Goal: Transaction & Acquisition: Book appointment/travel/reservation

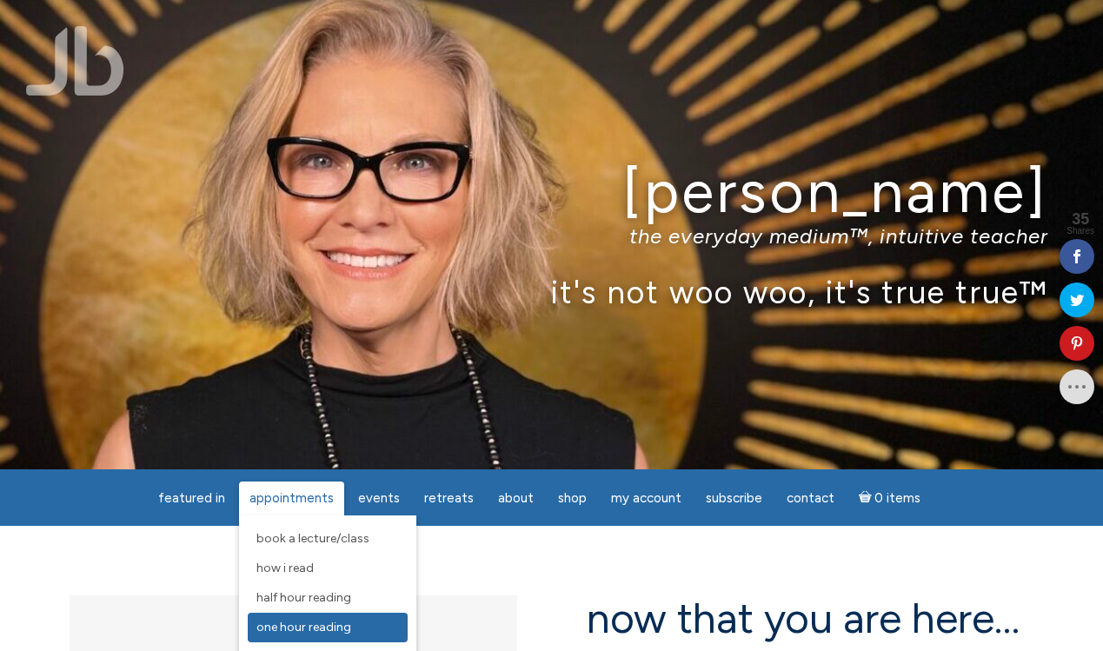
click at [319, 618] on link "One Hour Reading" at bounding box center [328, 628] width 160 height 30
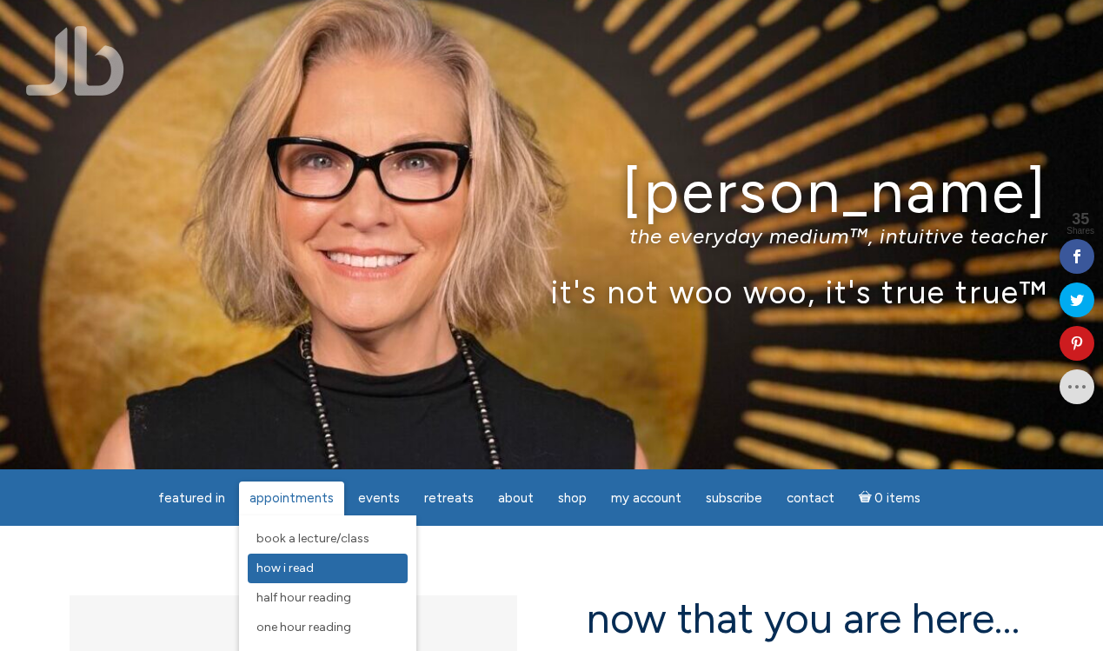
click at [311, 569] on span "How I Read" at bounding box center [284, 568] width 57 height 15
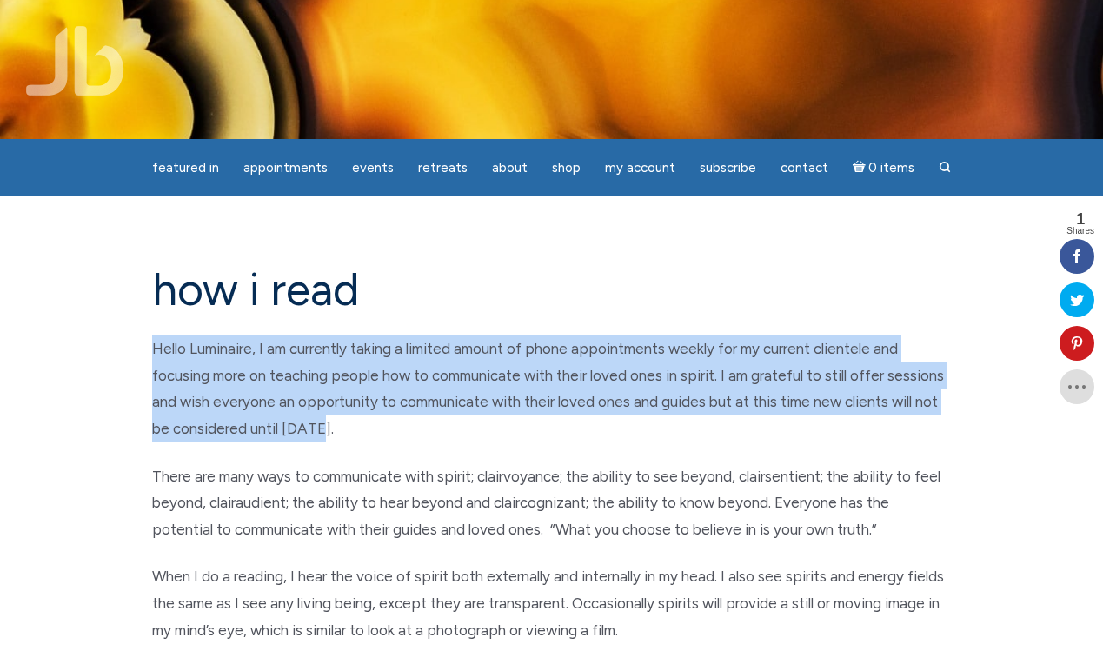
drag, startPoint x: 150, startPoint y: 347, endPoint x: 328, endPoint y: 434, distance: 198.3
copy p "Hello Luminaire, I am currently taking a limited amount of phone appointments w…"
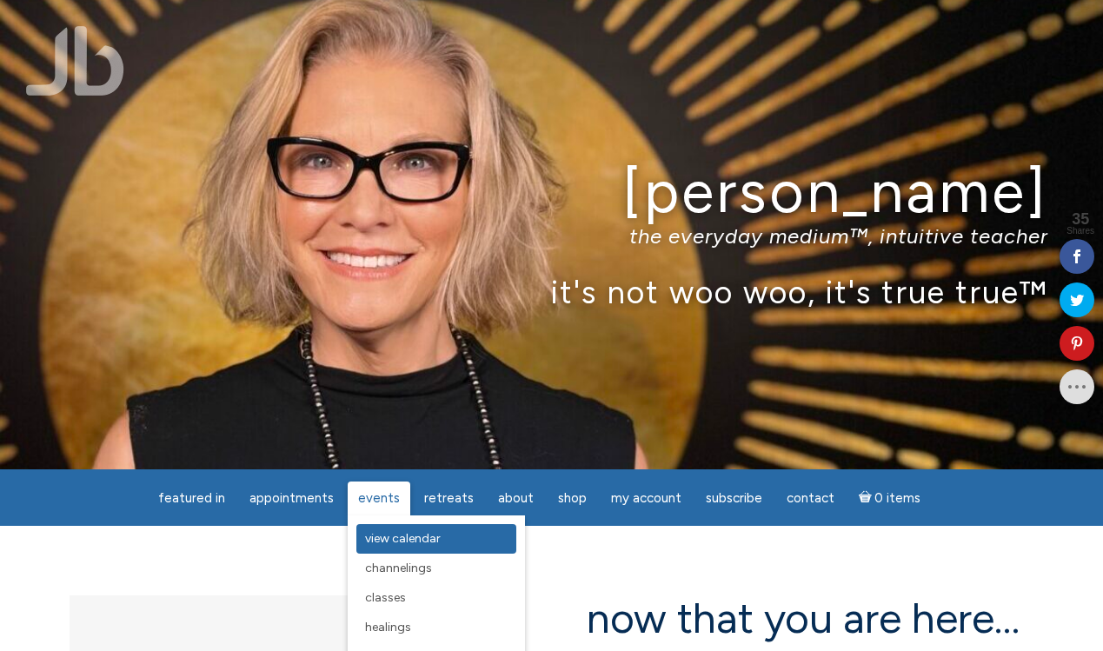
click at [381, 537] on span "View Calendar" at bounding box center [403, 538] width 76 height 15
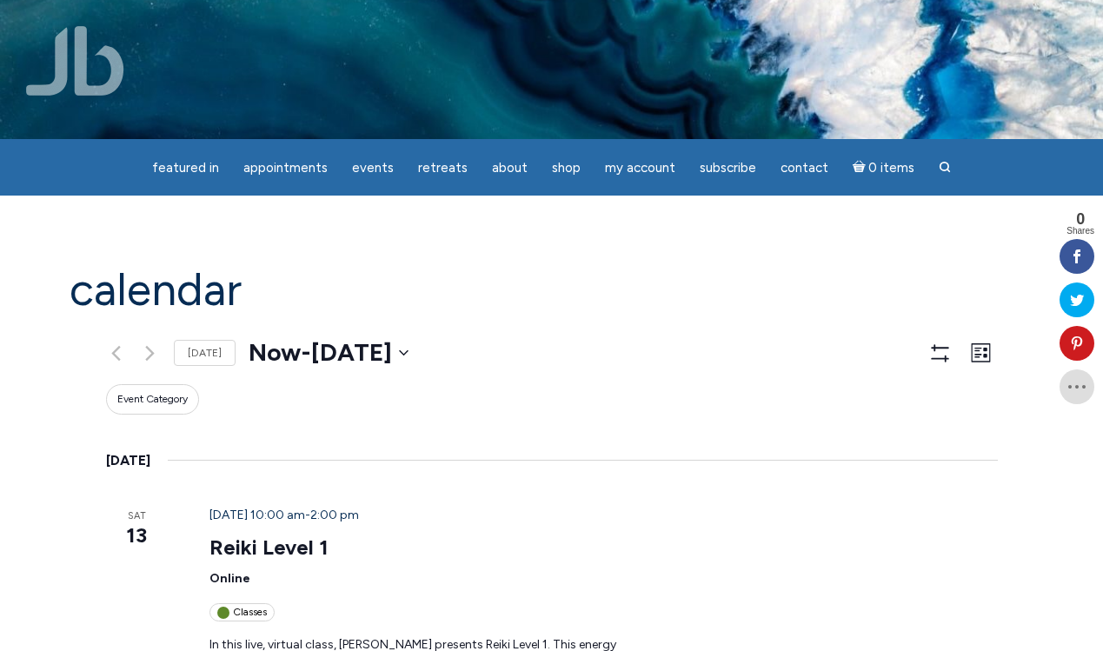
click at [102, 91] on img at bounding box center [75, 61] width 98 height 70
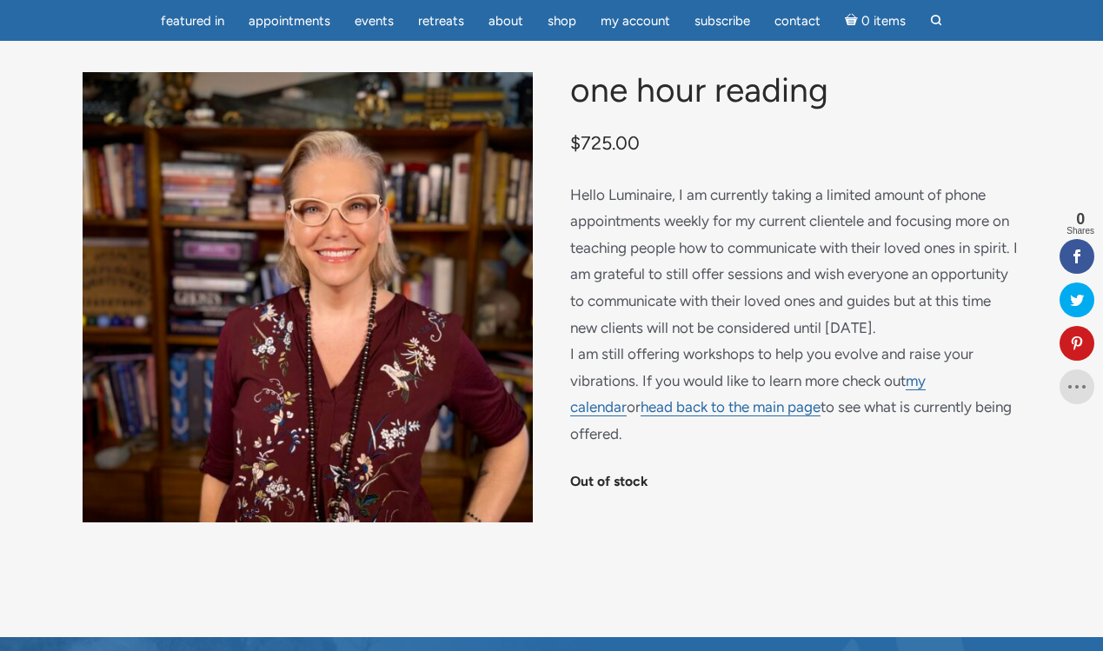
scroll to position [105, 0]
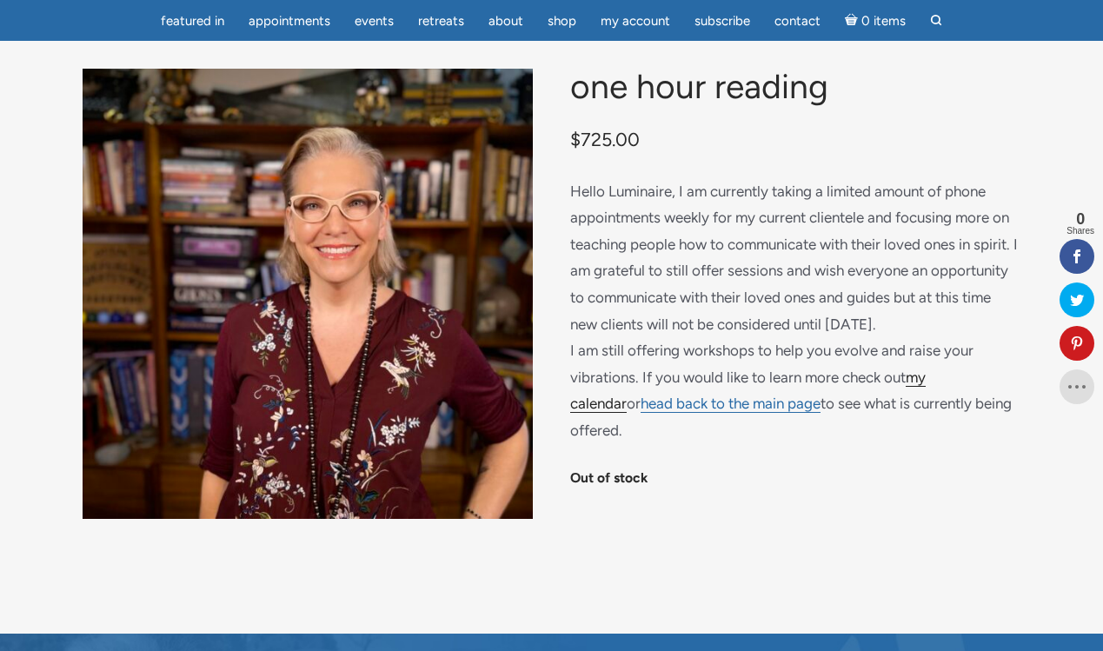
click at [926, 396] on link "my calendar" at bounding box center [748, 391] width 356 height 45
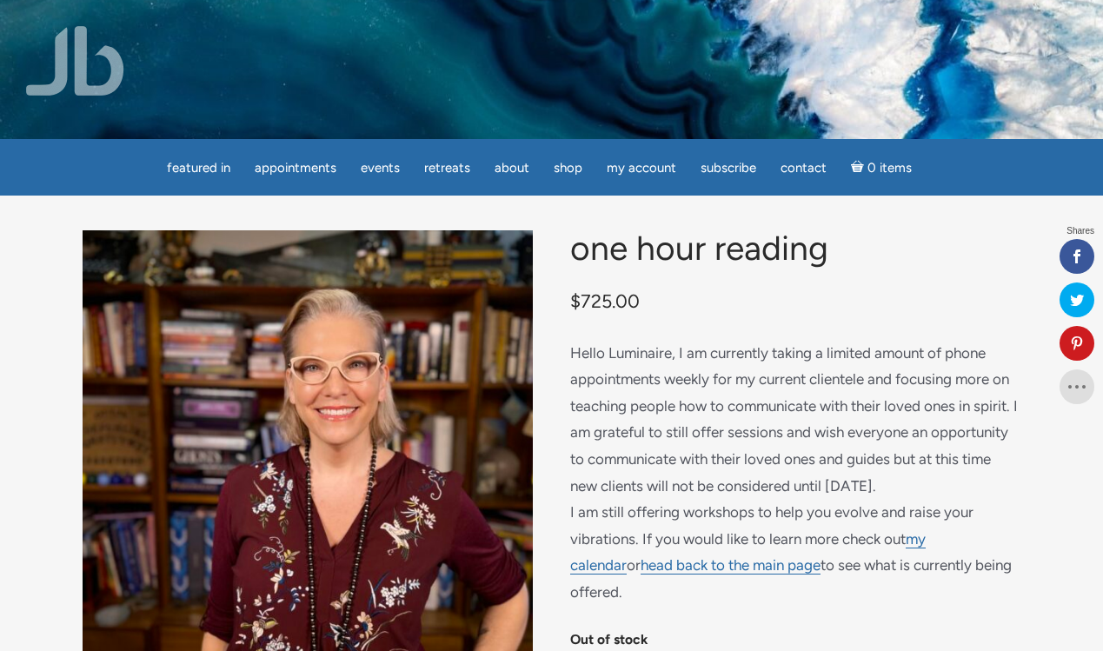
scroll to position [105, 0]
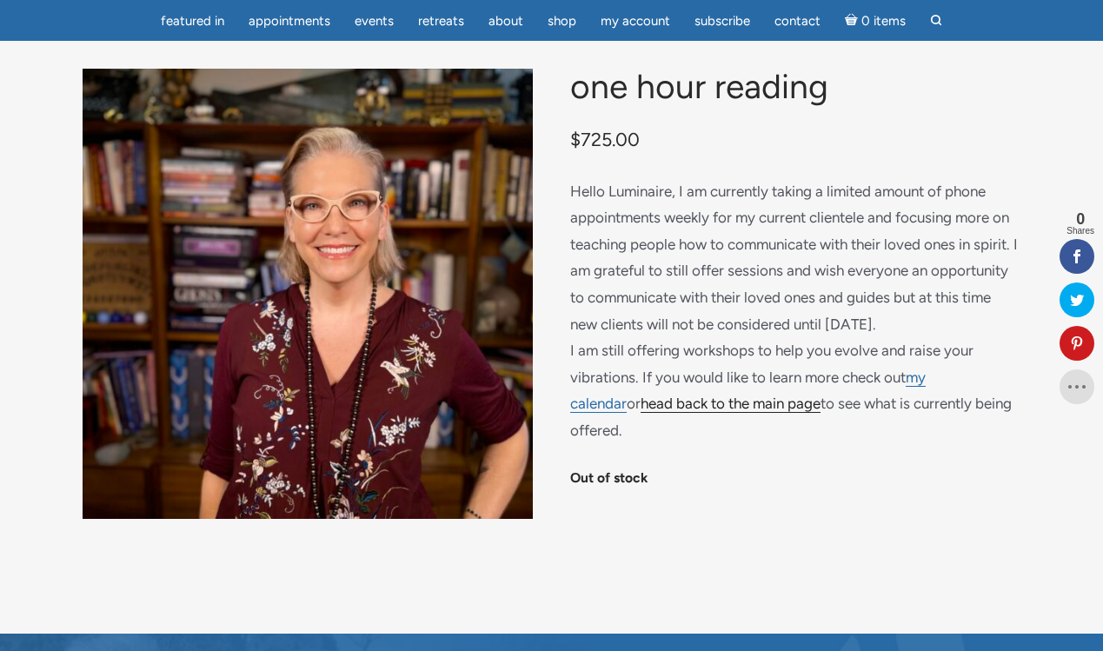
click at [689, 413] on link "head back to the main page" at bounding box center [731, 404] width 180 height 18
